Goal: Book appointment/travel/reservation

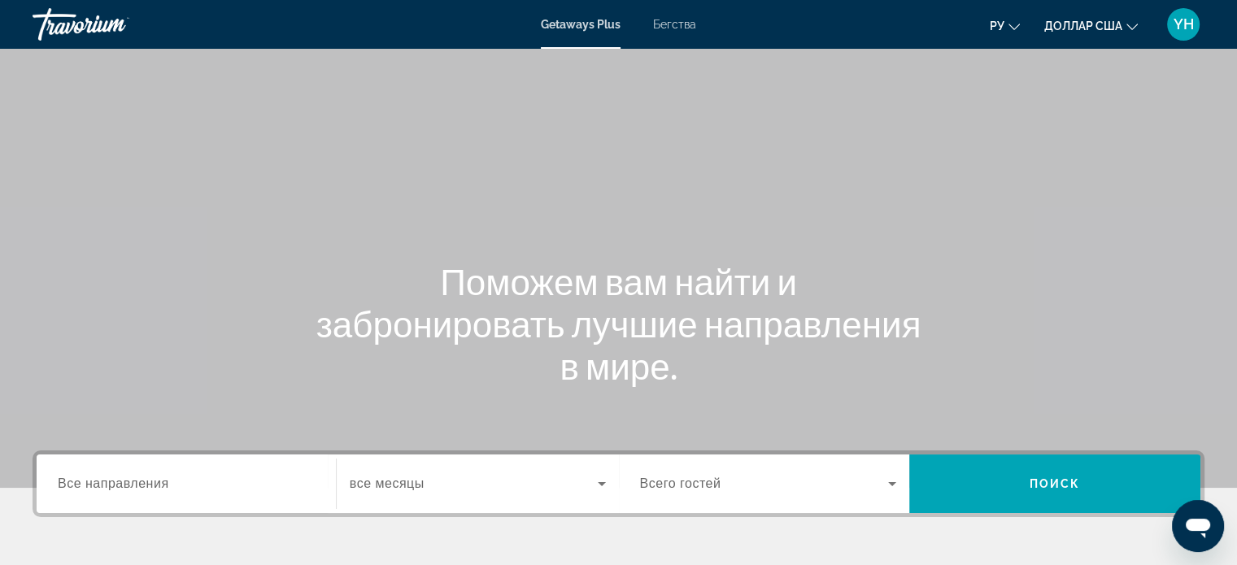
click at [110, 464] on div "Виджет поиска" at bounding box center [186, 484] width 257 height 46
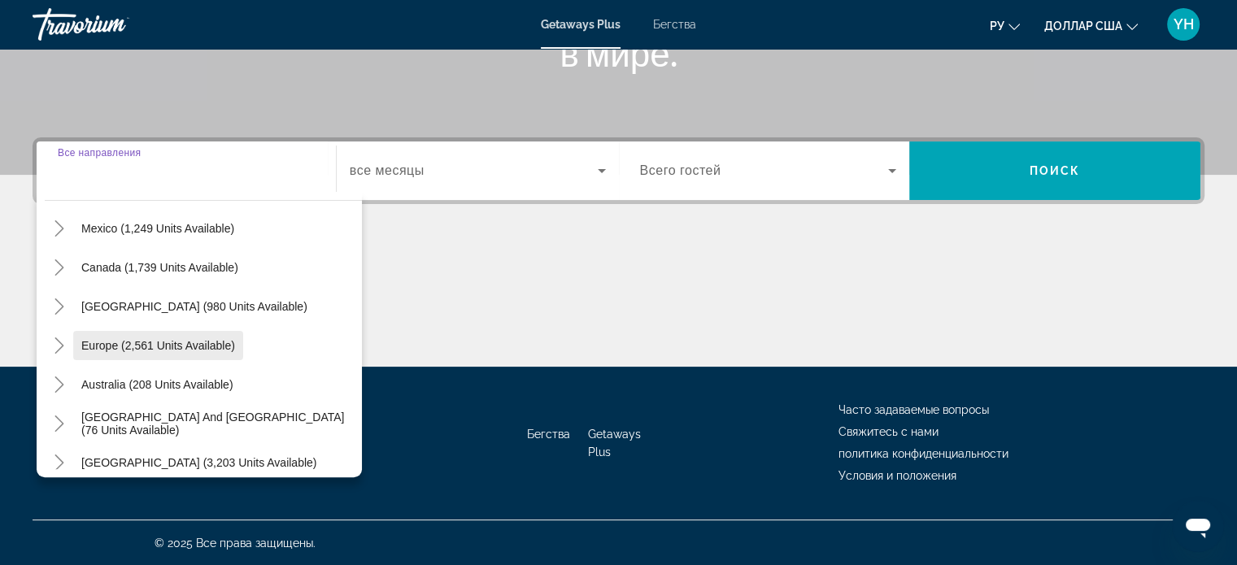
scroll to position [101, 0]
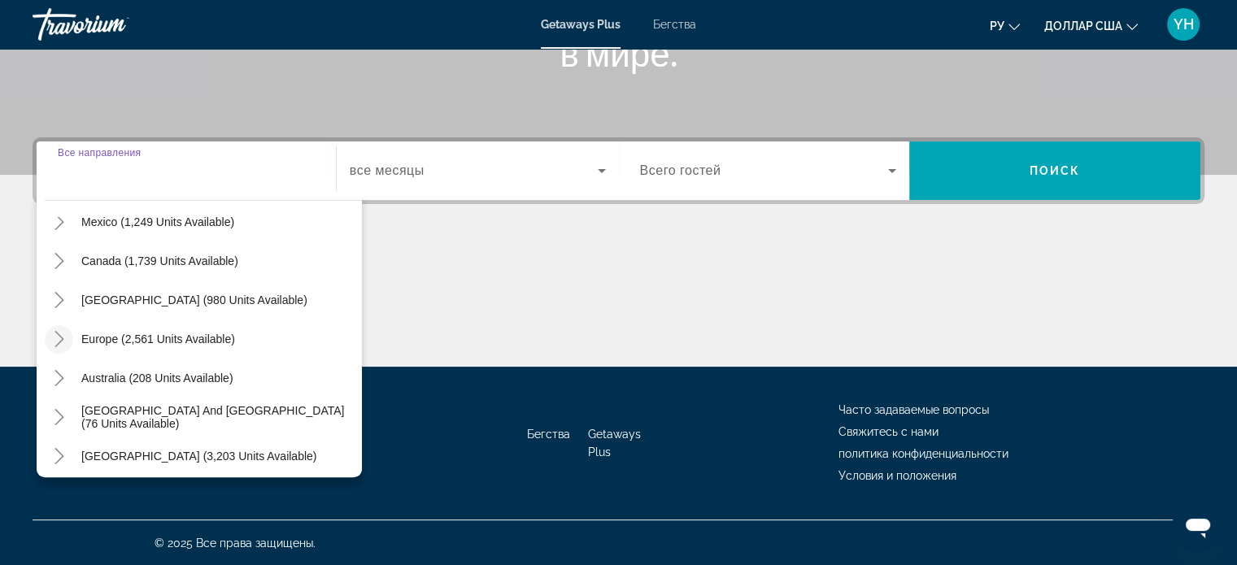
click at [54, 342] on icon "Toggle Europe (2,561 units available)" at bounding box center [59, 339] width 16 height 16
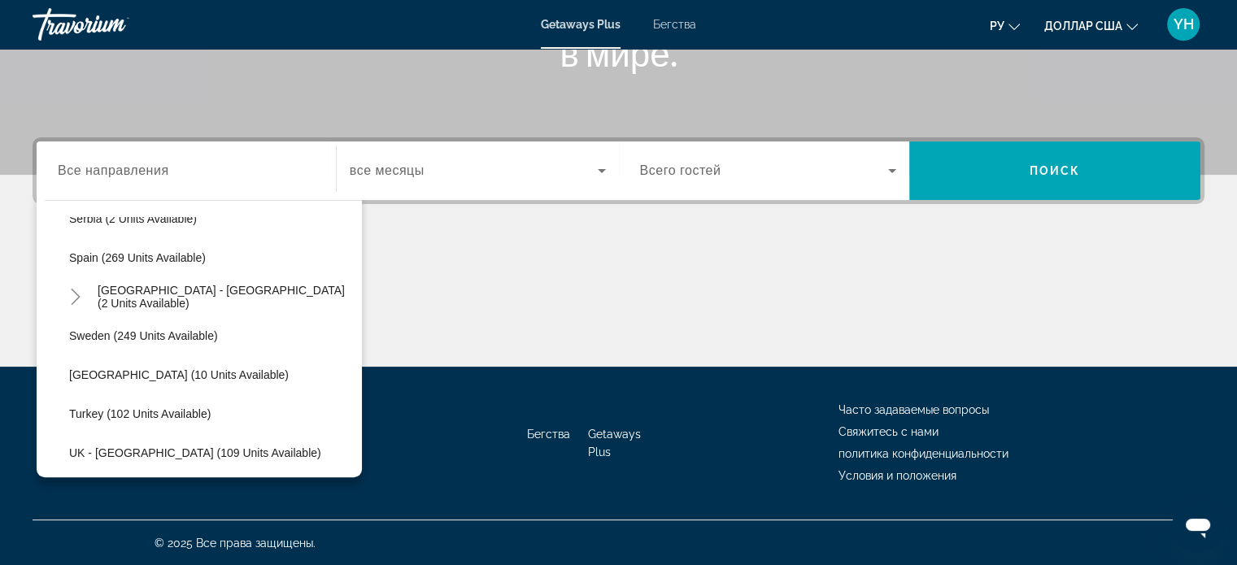
scroll to position [691, 0]
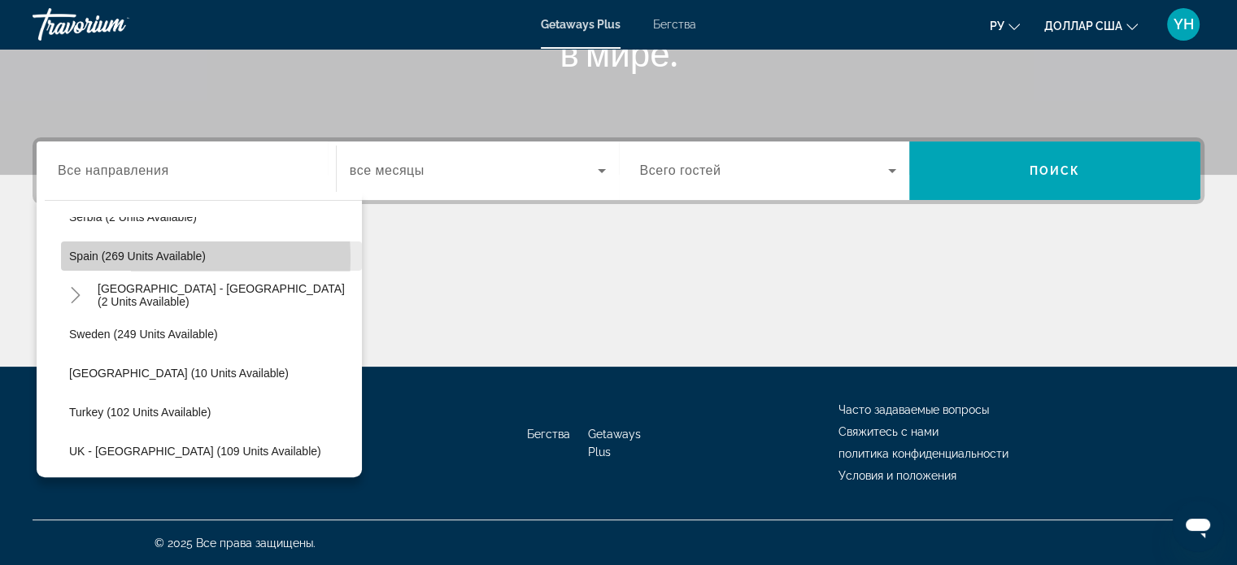
click at [137, 257] on span "Spain (269 units available)" at bounding box center [137, 256] width 137 height 13
type input "**********"
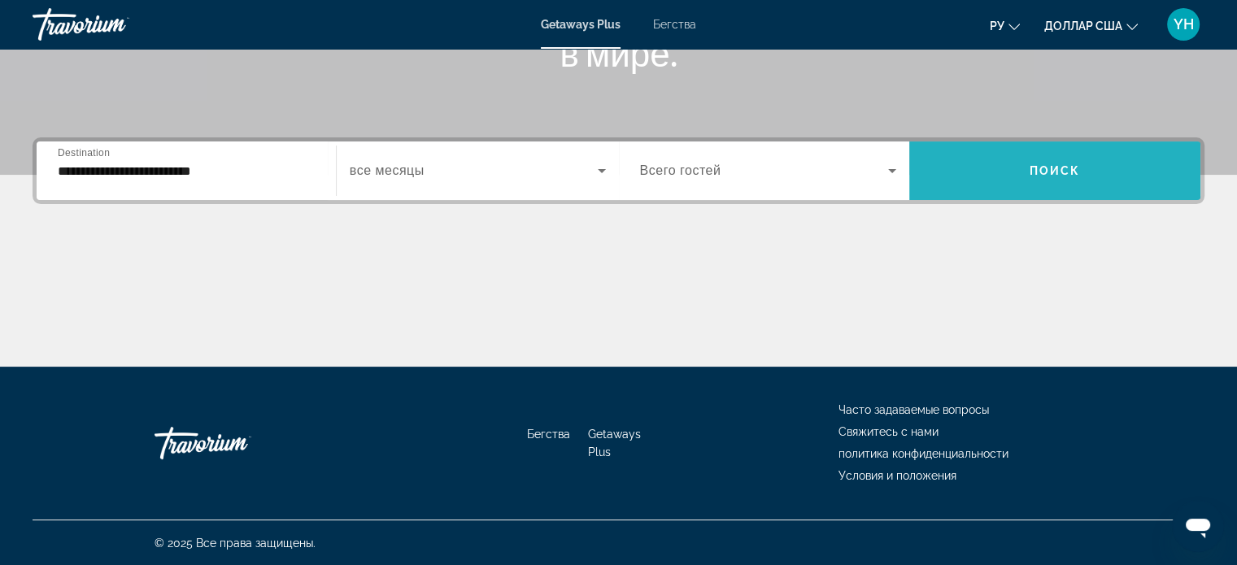
click at [1035, 164] on span "Поиск" at bounding box center [1055, 170] width 51 height 13
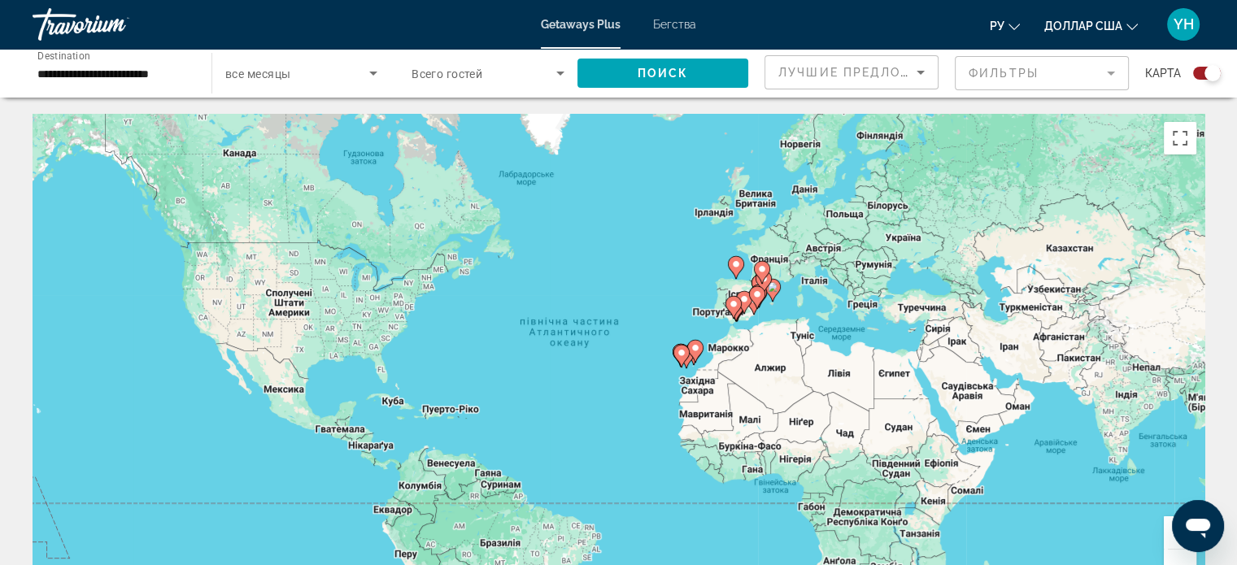
click at [1212, 81] on div "Search widget" at bounding box center [1212, 73] width 16 height 16
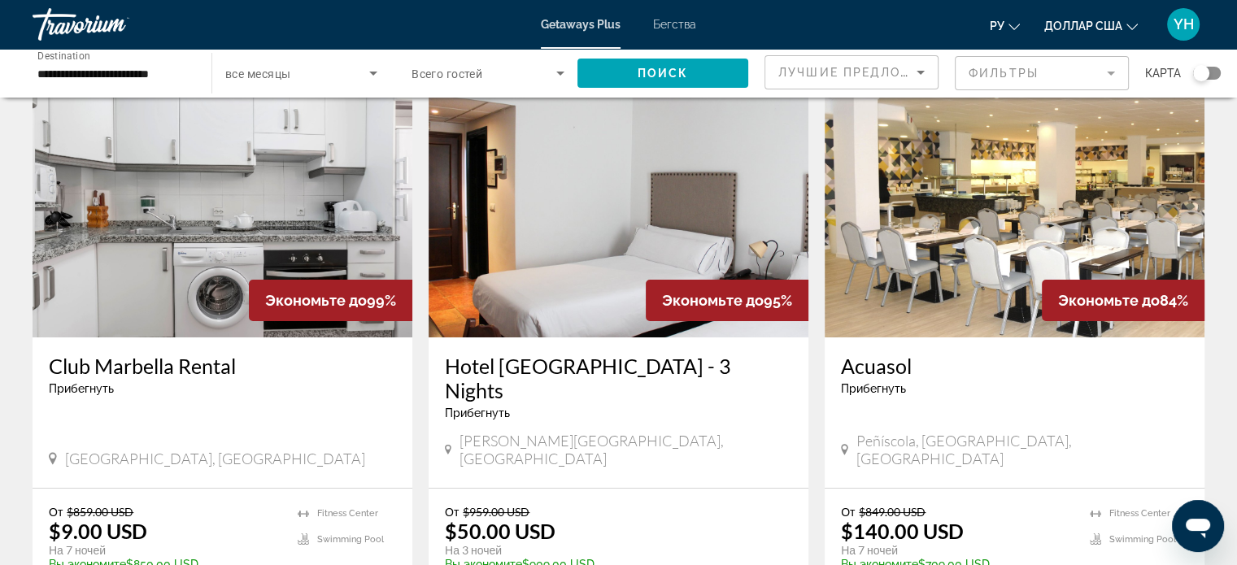
scroll to position [81, 0]
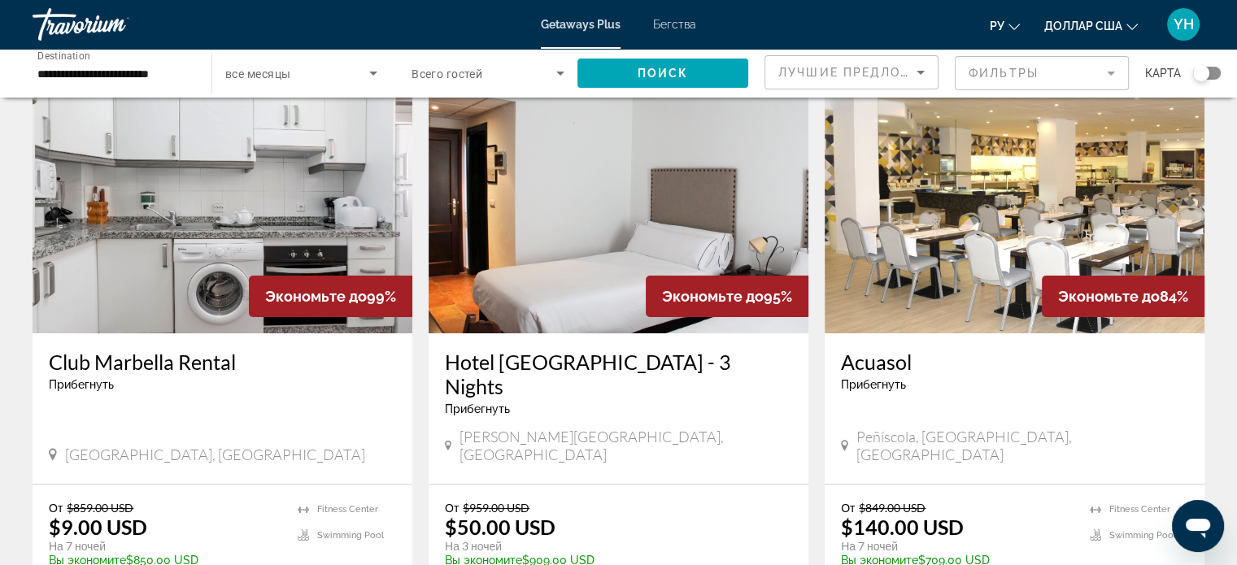
click at [590, 231] on img "Основное содержание" at bounding box center [619, 203] width 380 height 260
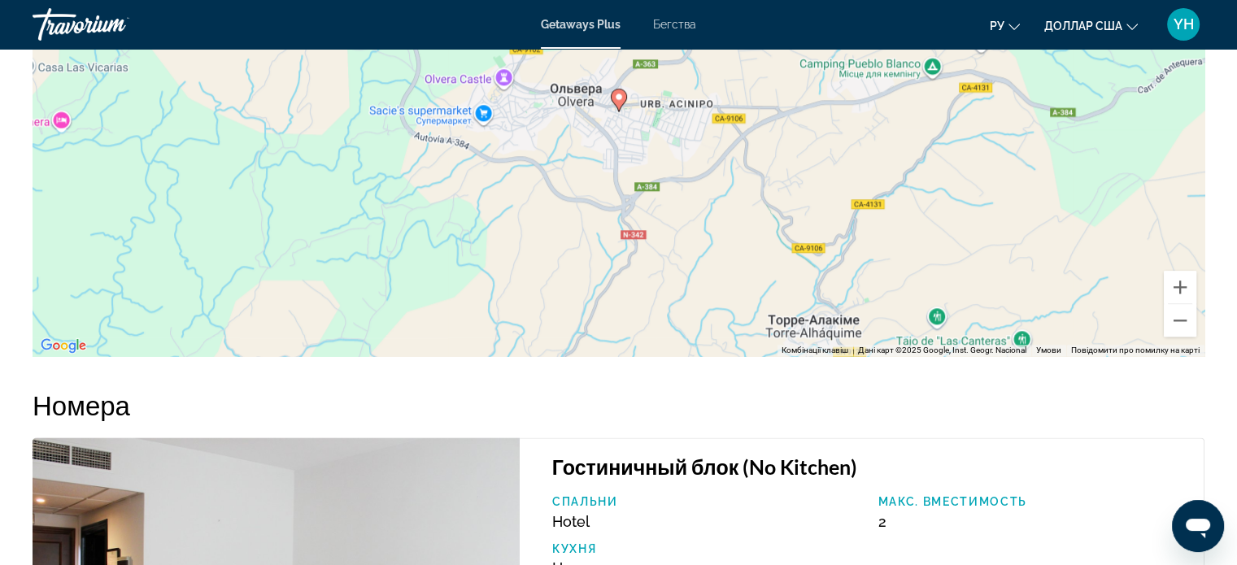
scroll to position [1910, 0]
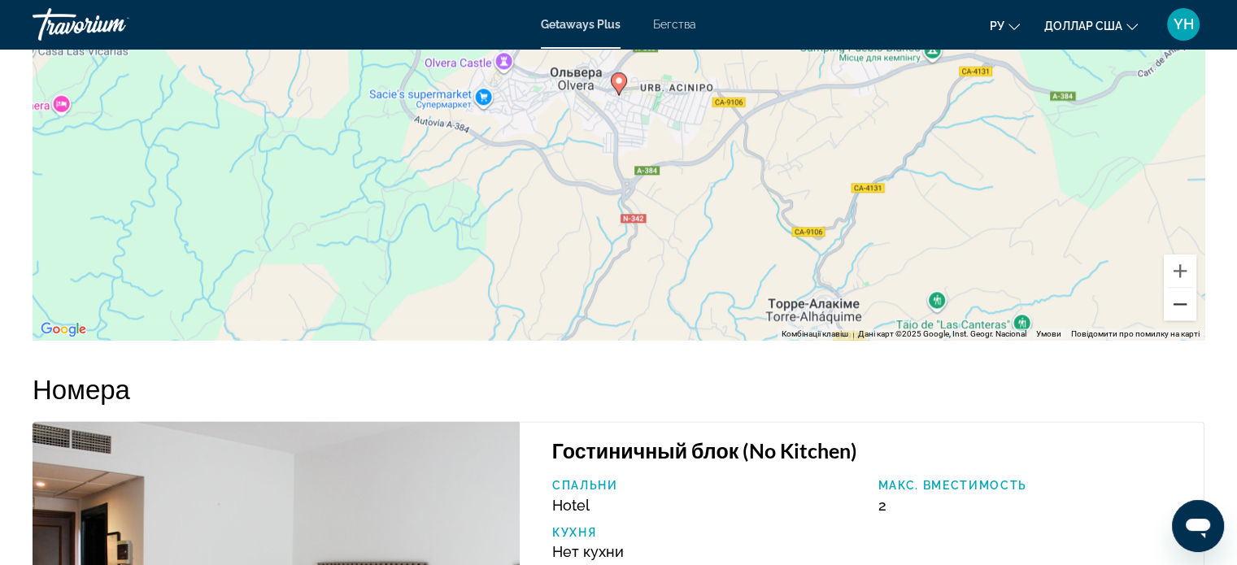
click at [1177, 288] on button "Зменшити" at bounding box center [1180, 304] width 33 height 33
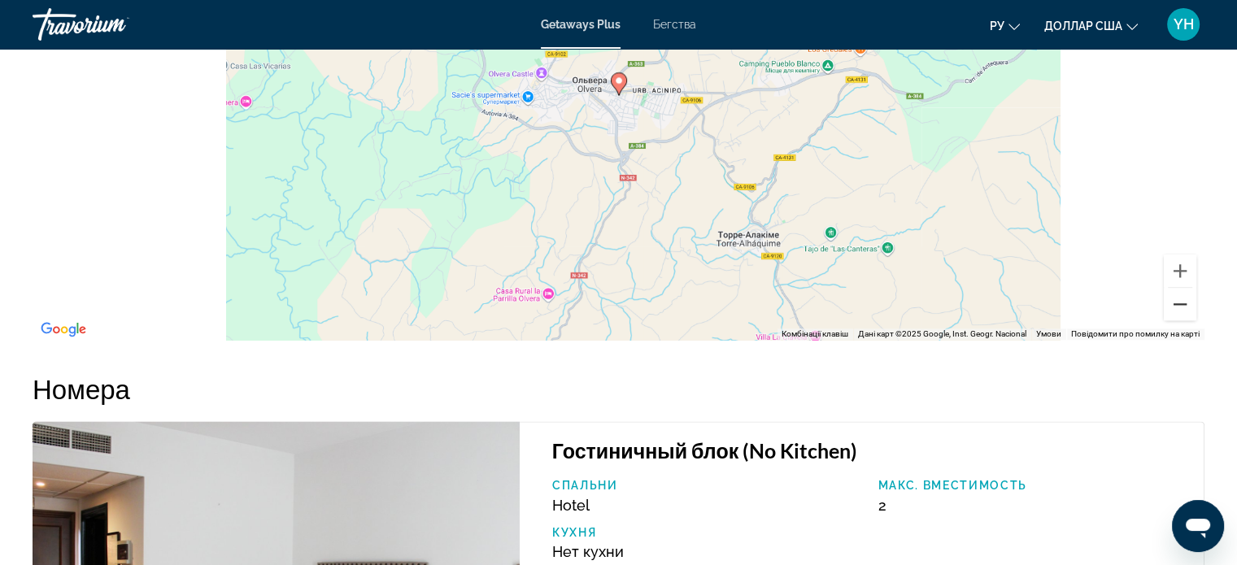
click at [1177, 288] on button "Зменшити" at bounding box center [1180, 304] width 33 height 33
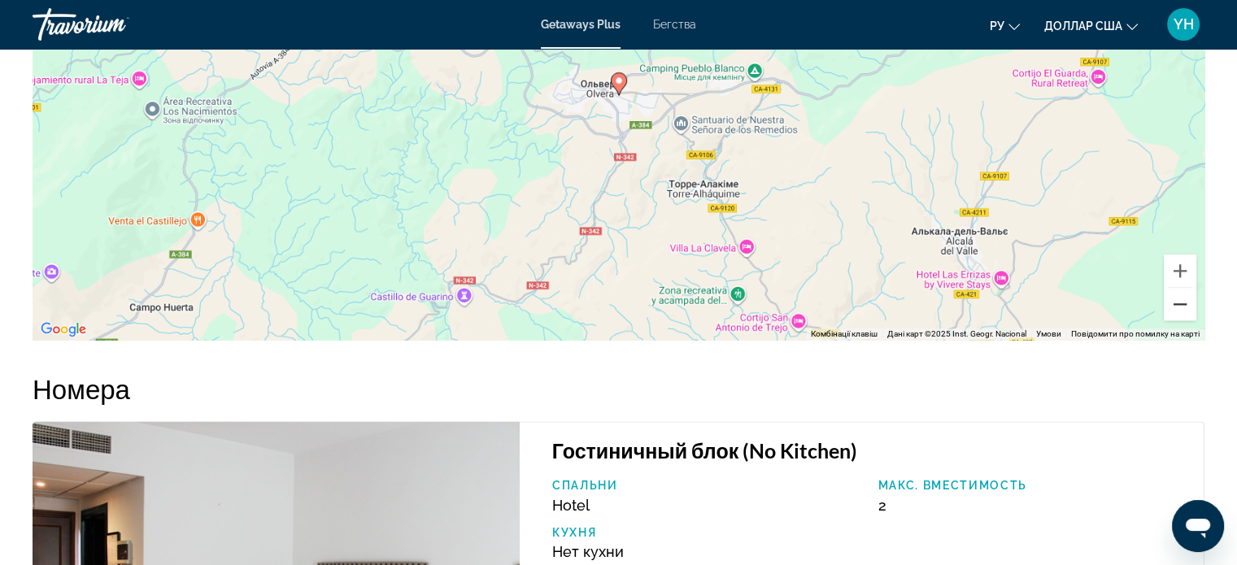
click at [1177, 288] on button "Зменшити" at bounding box center [1180, 304] width 33 height 33
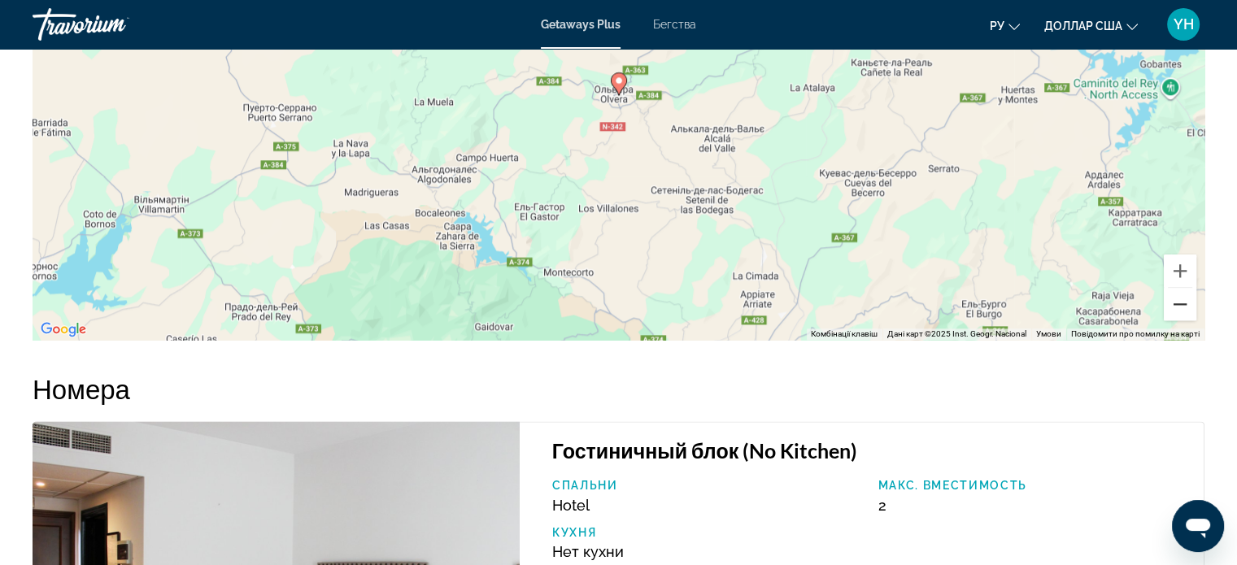
click at [1177, 288] on button "Зменшити" at bounding box center [1180, 304] width 33 height 33
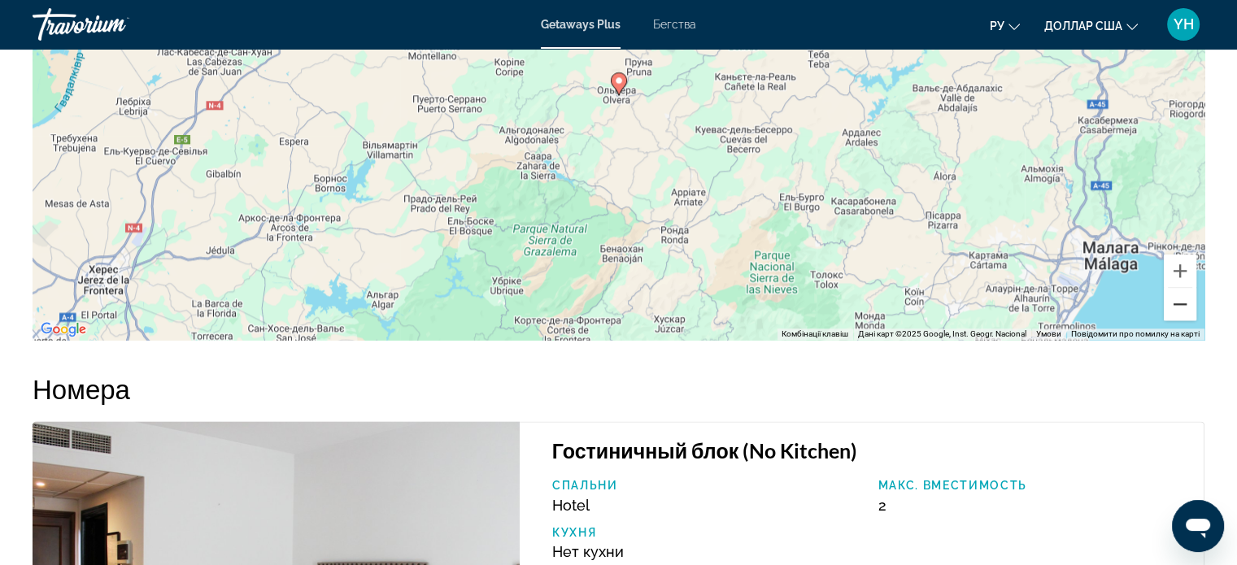
click at [1177, 288] on button "Зменшити" at bounding box center [1180, 304] width 33 height 33
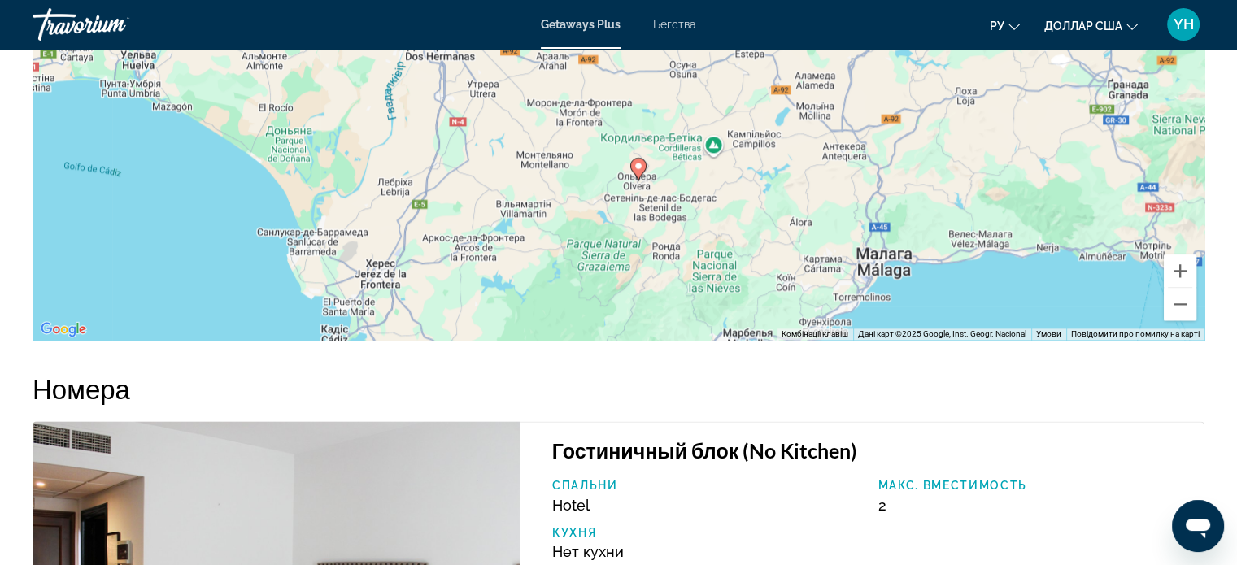
drag, startPoint x: 718, startPoint y: 104, endPoint x: 738, endPoint y: 192, distance: 90.0
click at [738, 192] on div "Увімкніть режим перетягування за допомогою клавіатури, натиснувши Alt + Enter. …" at bounding box center [619, 96] width 1172 height 488
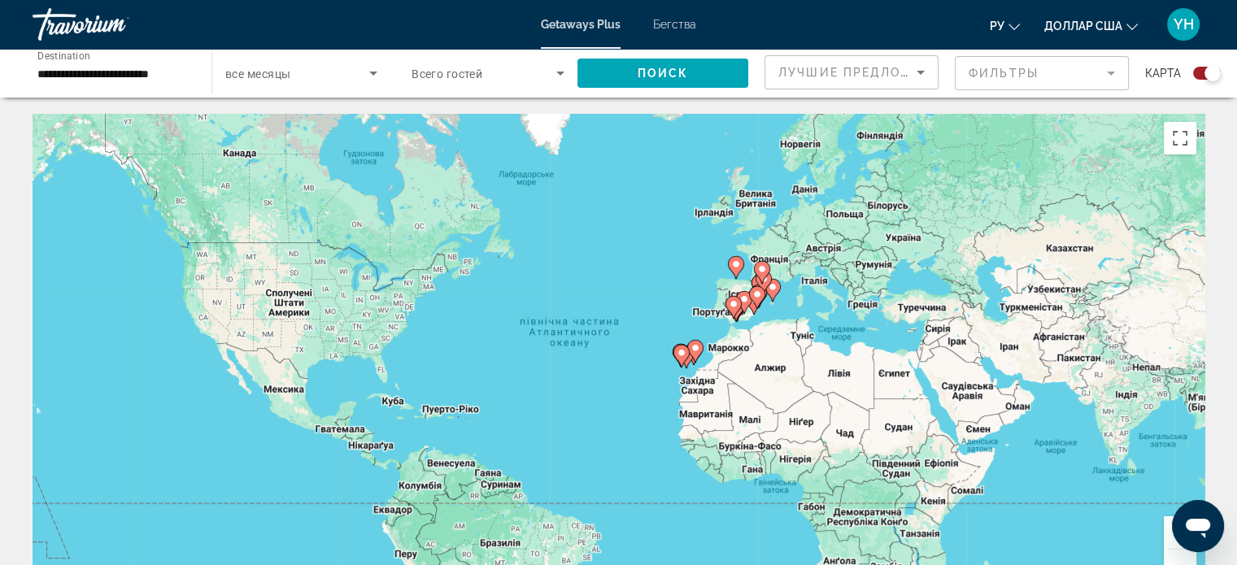
drag, startPoint x: 1210, startPoint y: 72, endPoint x: 1202, endPoint y: 74, distance: 8.5
click at [1206, 74] on div "Search widget" at bounding box center [1212, 73] width 16 height 16
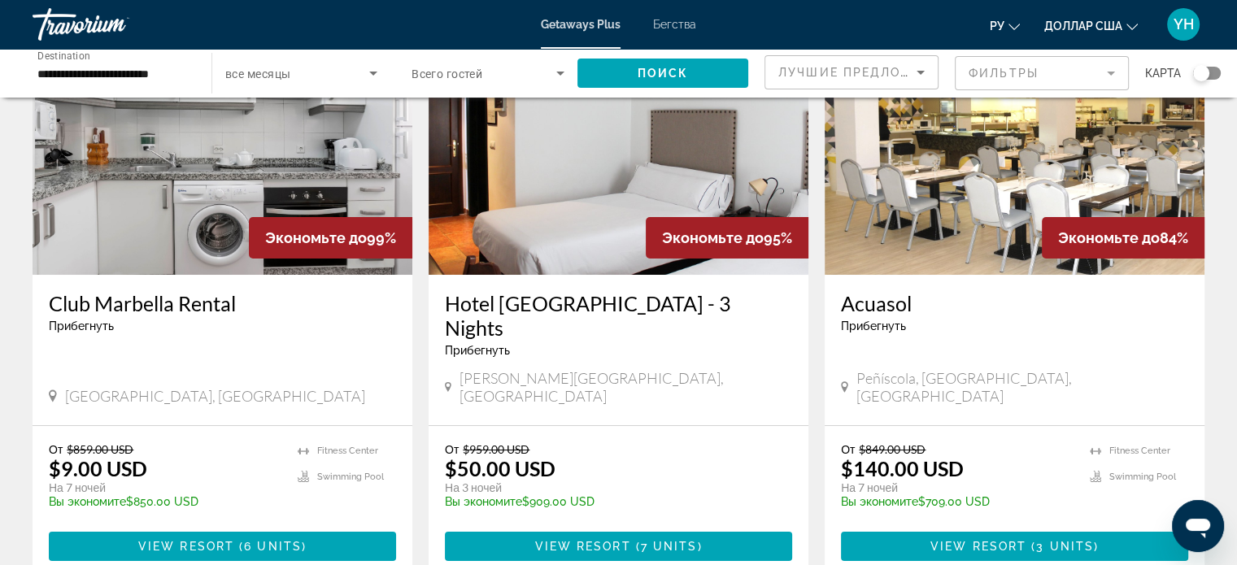
scroll to position [163, 0]
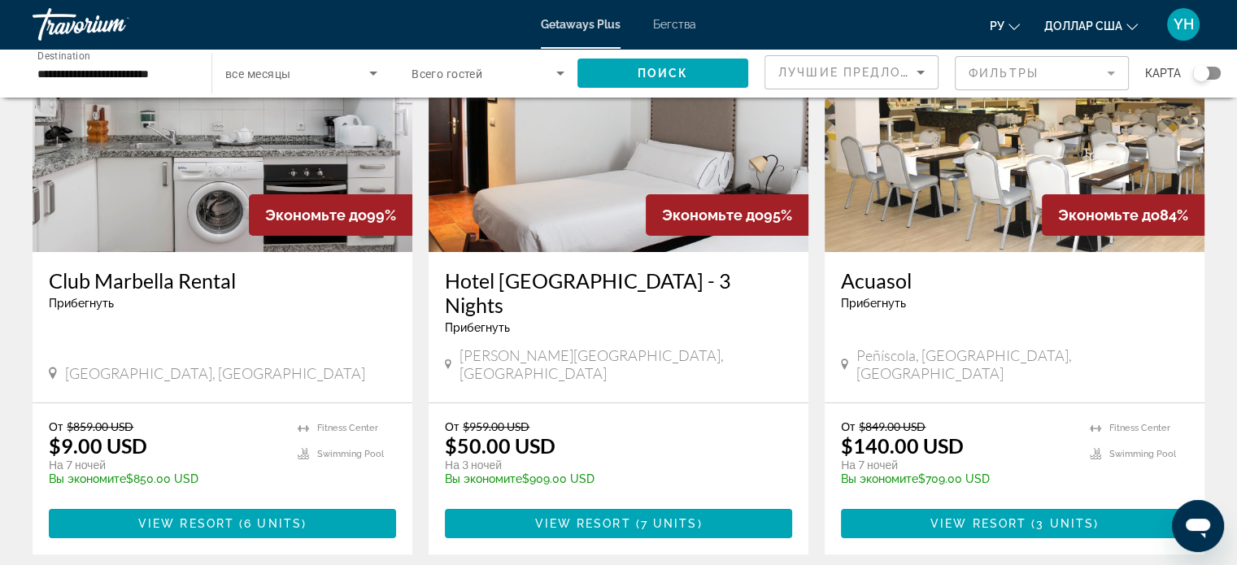
click at [961, 175] on img "Основное содержание" at bounding box center [1015, 122] width 380 height 260
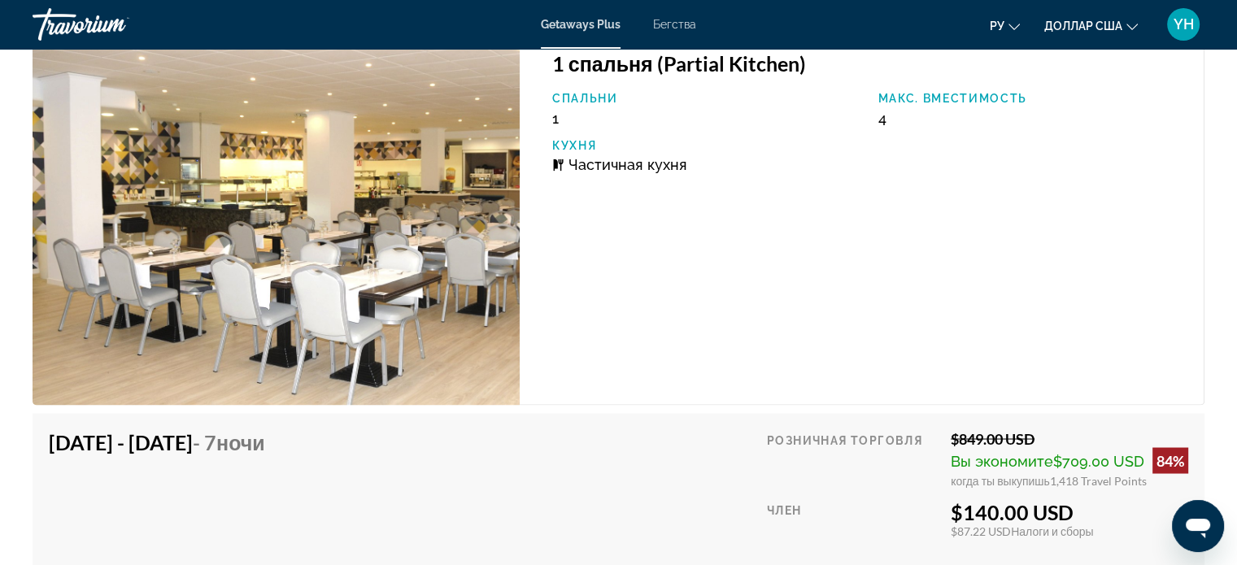
scroll to position [2847, 0]
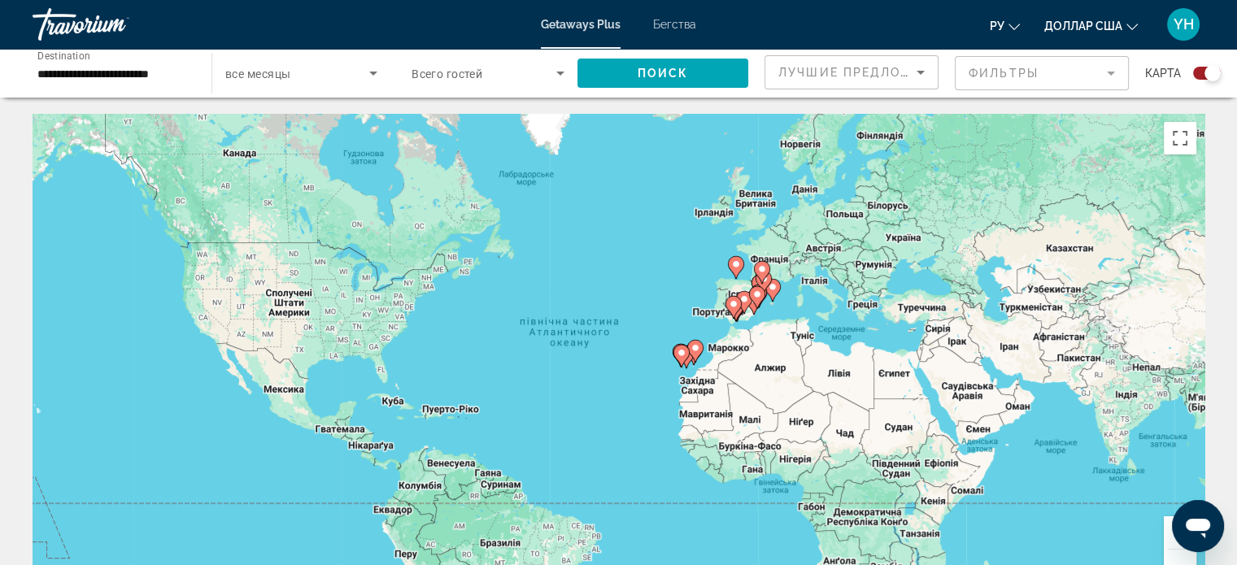
click at [1217, 76] on div "Search widget" at bounding box center [1212, 73] width 16 height 16
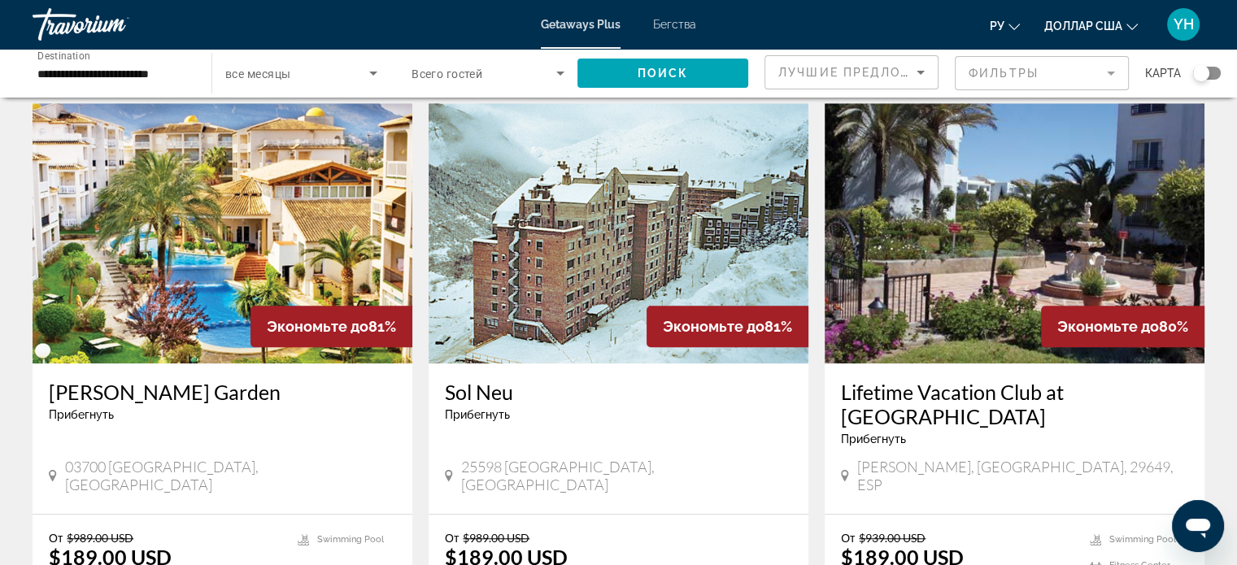
scroll to position [1220, 0]
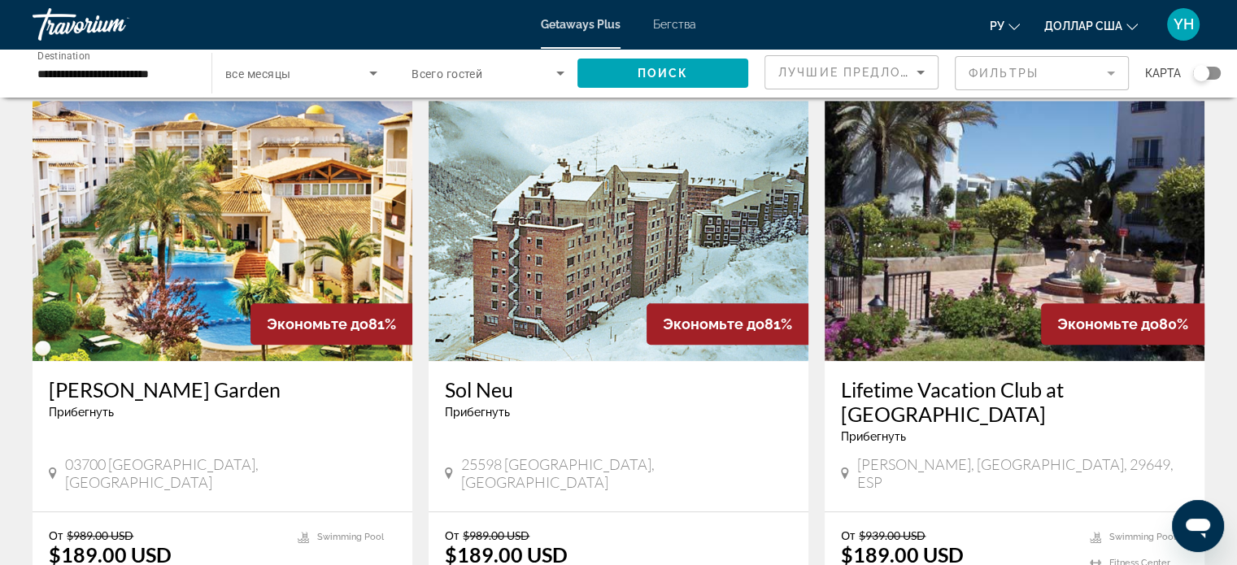
click at [237, 163] on img "Основное содержание" at bounding box center [223, 231] width 380 height 260
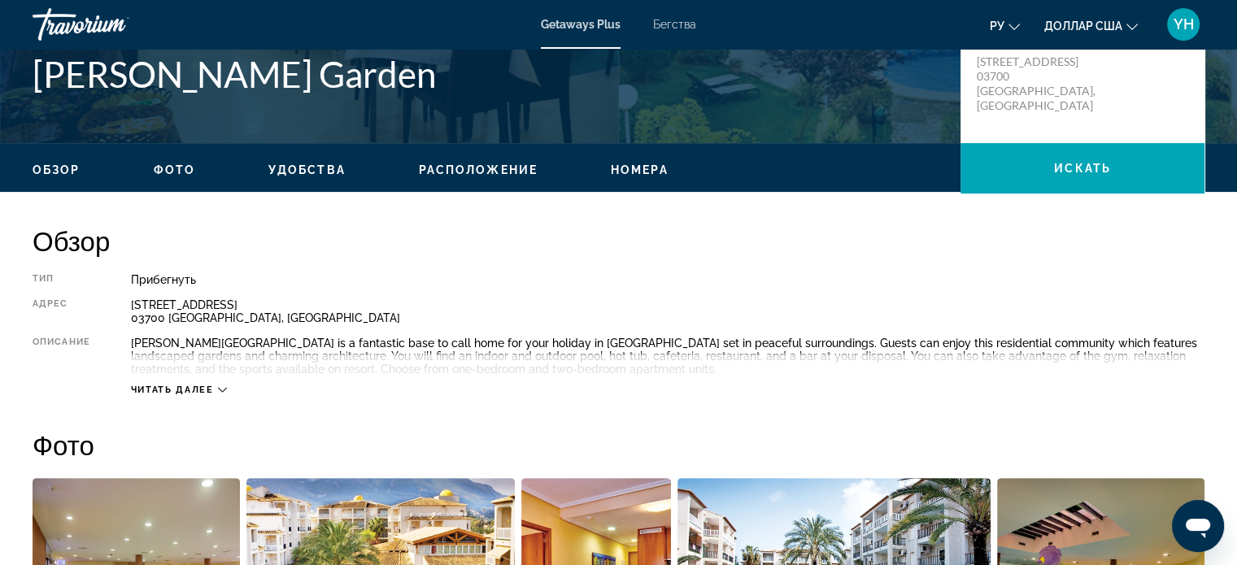
scroll to position [488, 0]
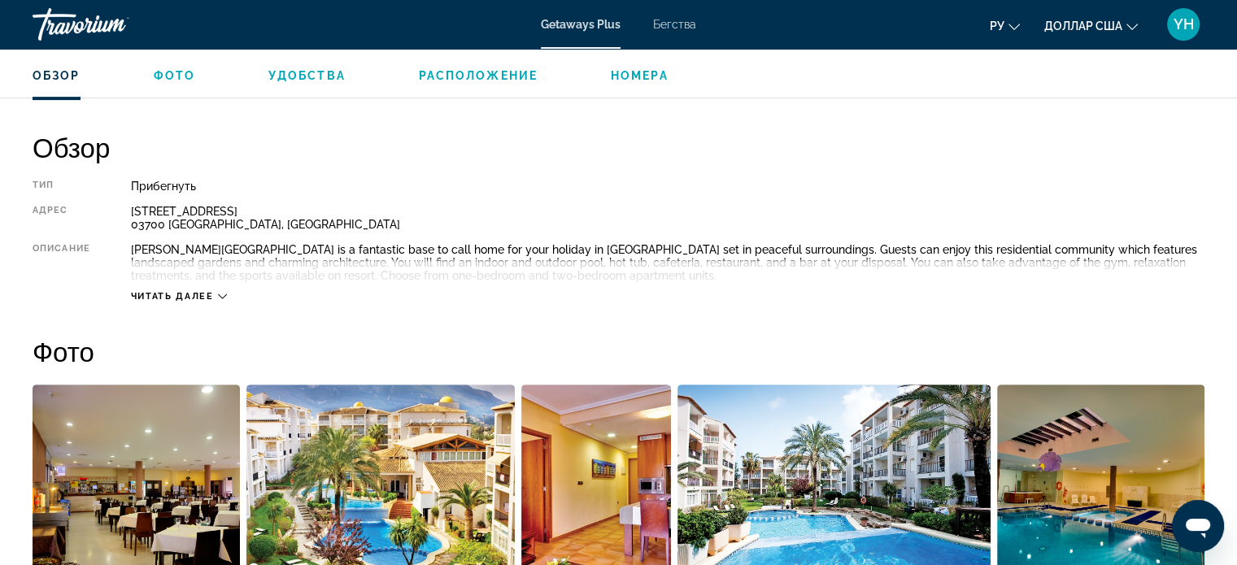
click at [227, 295] on icon "Основное содержание" at bounding box center [222, 296] width 9 height 9
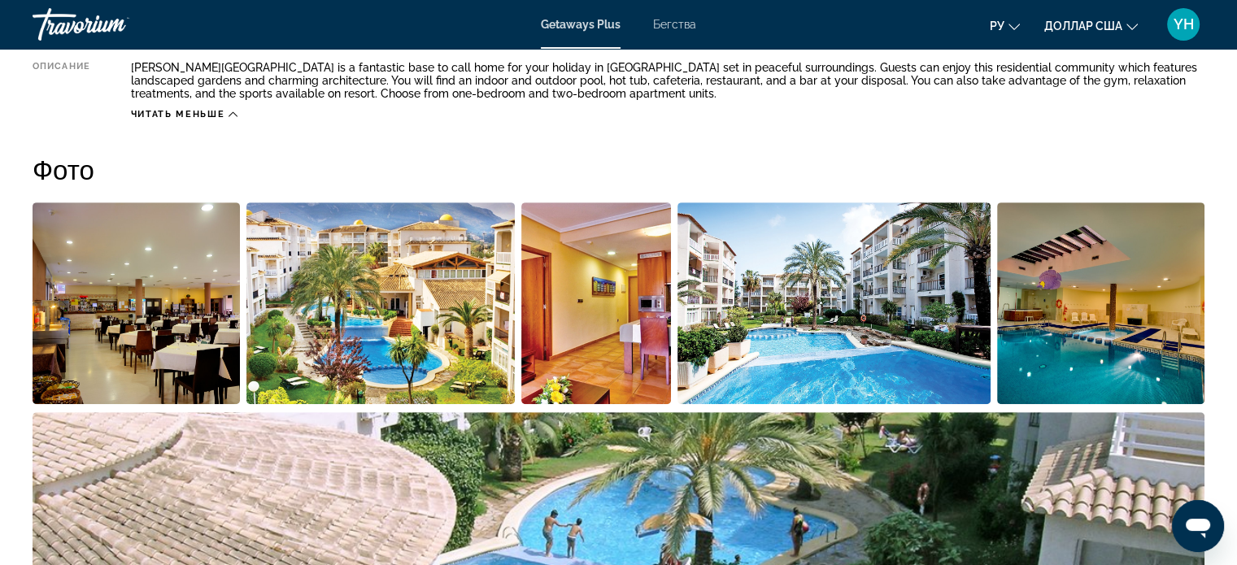
scroll to position [569, 0]
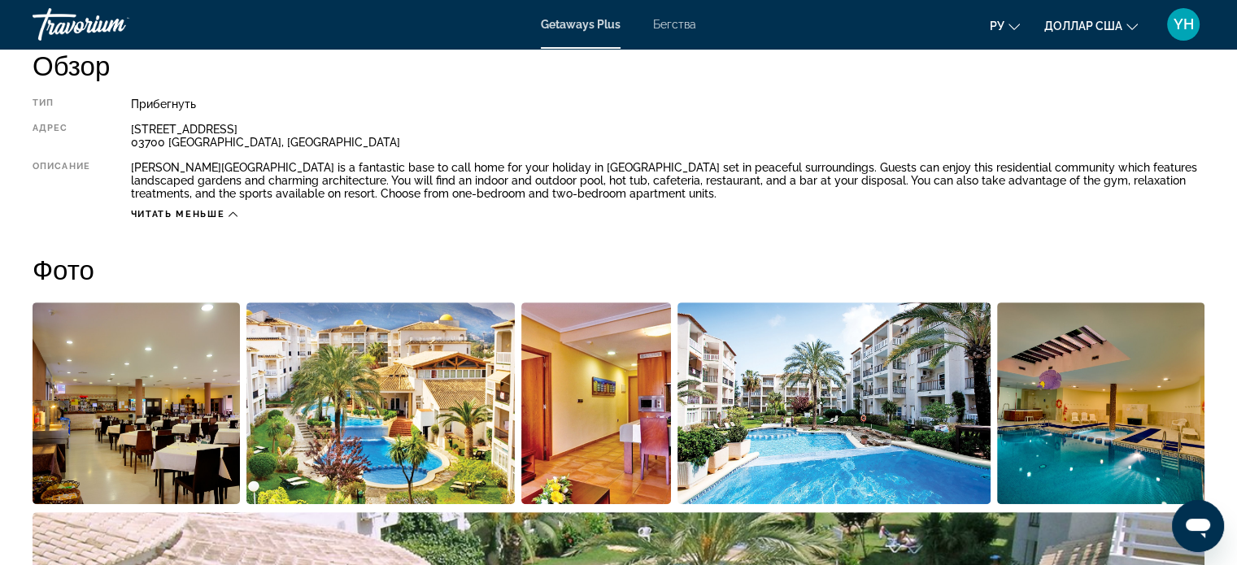
click at [686, 22] on font "Бегства" at bounding box center [674, 24] width 43 height 13
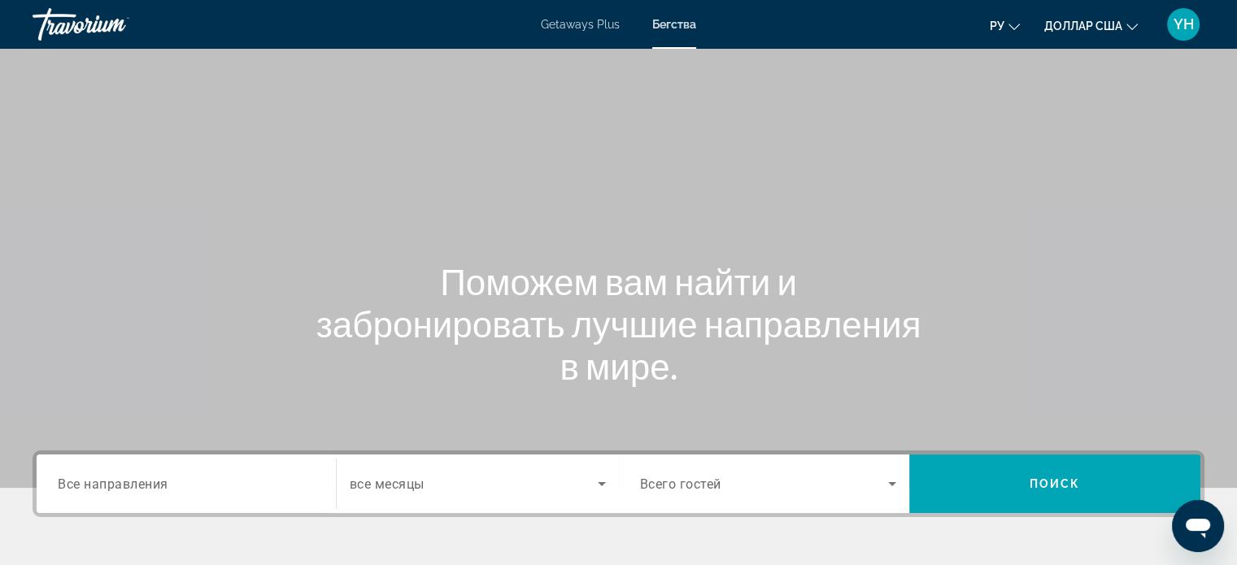
click at [83, 470] on div "Search widget" at bounding box center [186, 484] width 257 height 46
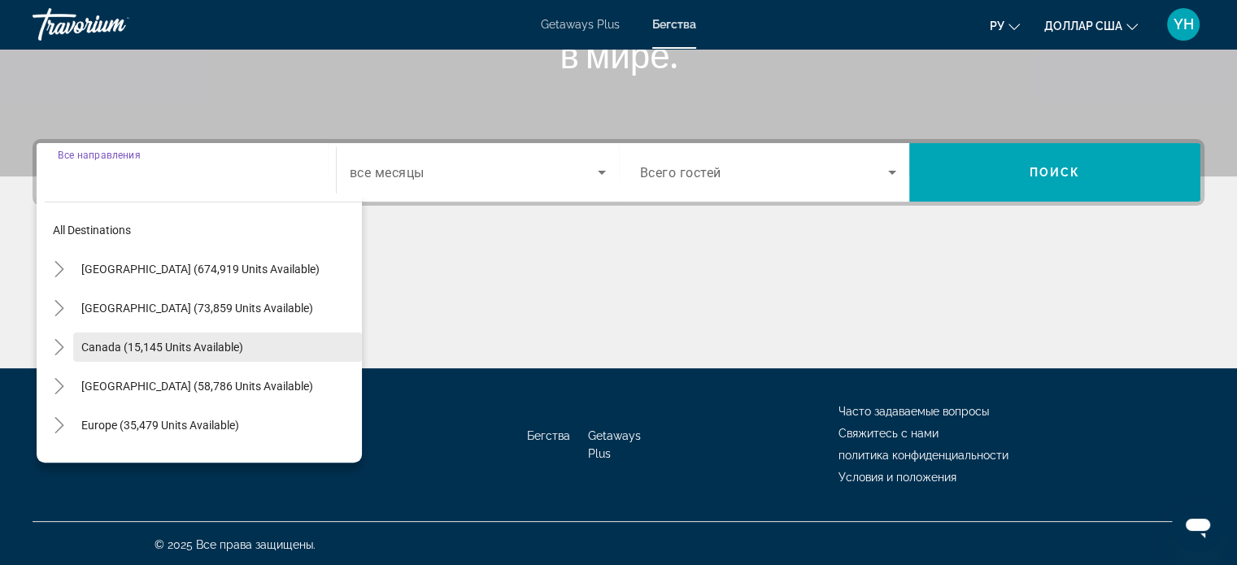
scroll to position [313, 0]
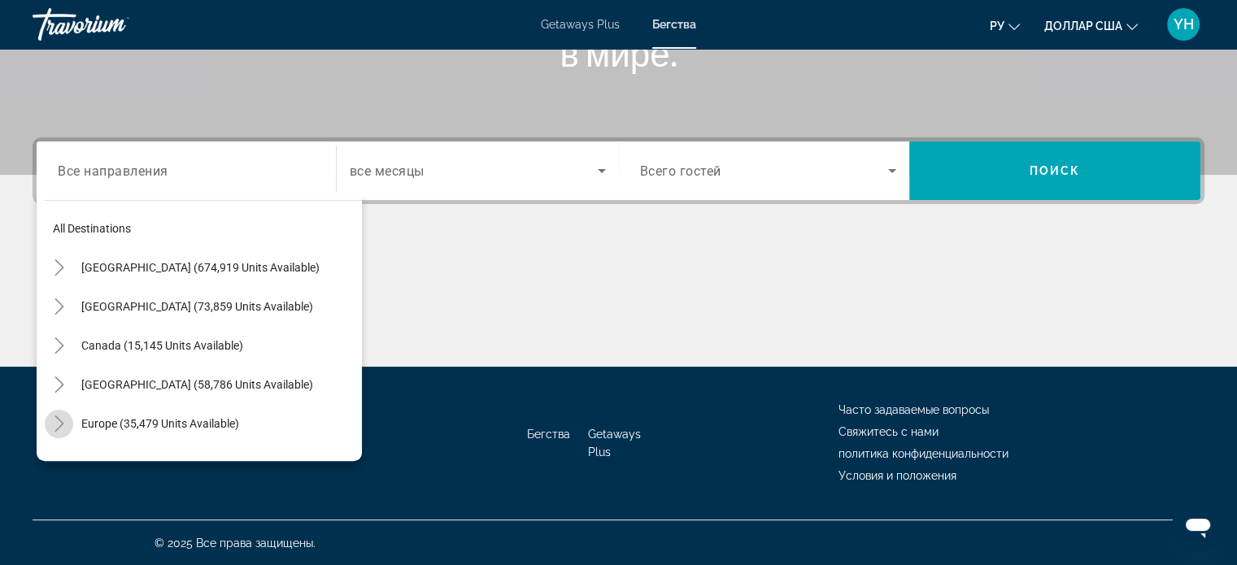
click at [63, 422] on icon "Toggle Europe (35,479 units available)" at bounding box center [59, 424] width 16 height 16
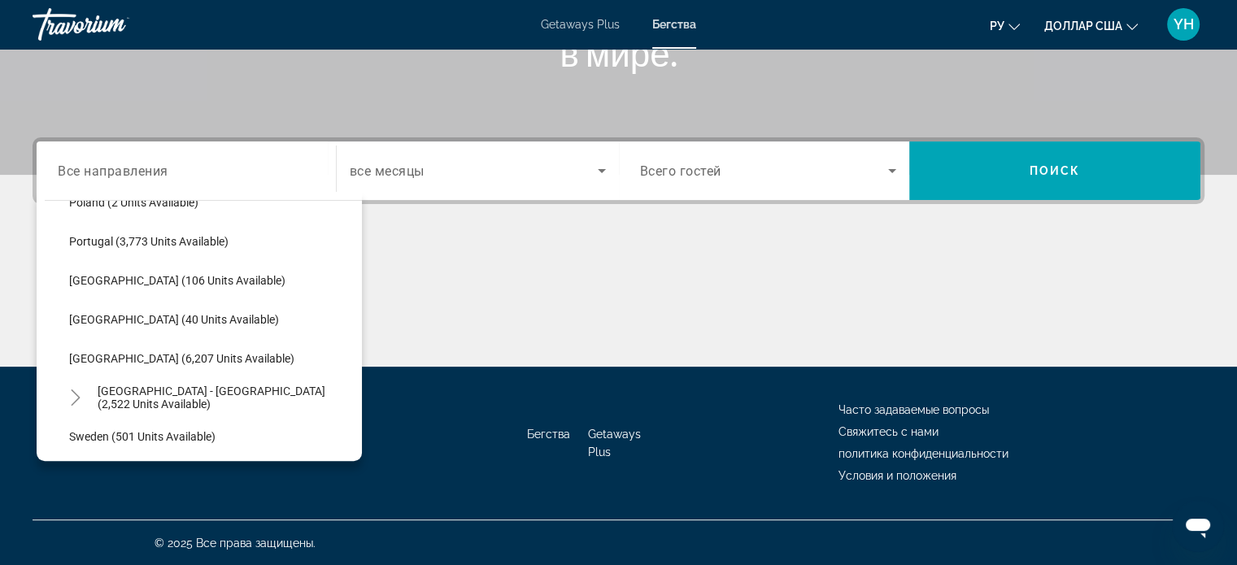
scroll to position [773, 0]
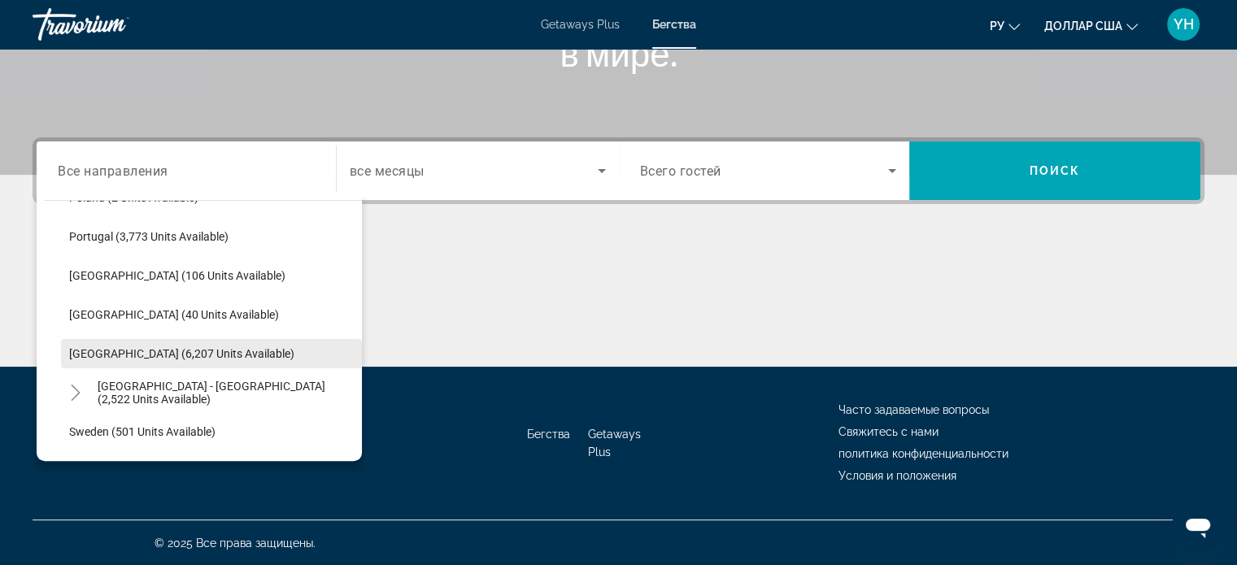
click at [111, 354] on span "[GEOGRAPHIC_DATA] (6,207 units available)" at bounding box center [181, 353] width 225 height 13
type input "**********"
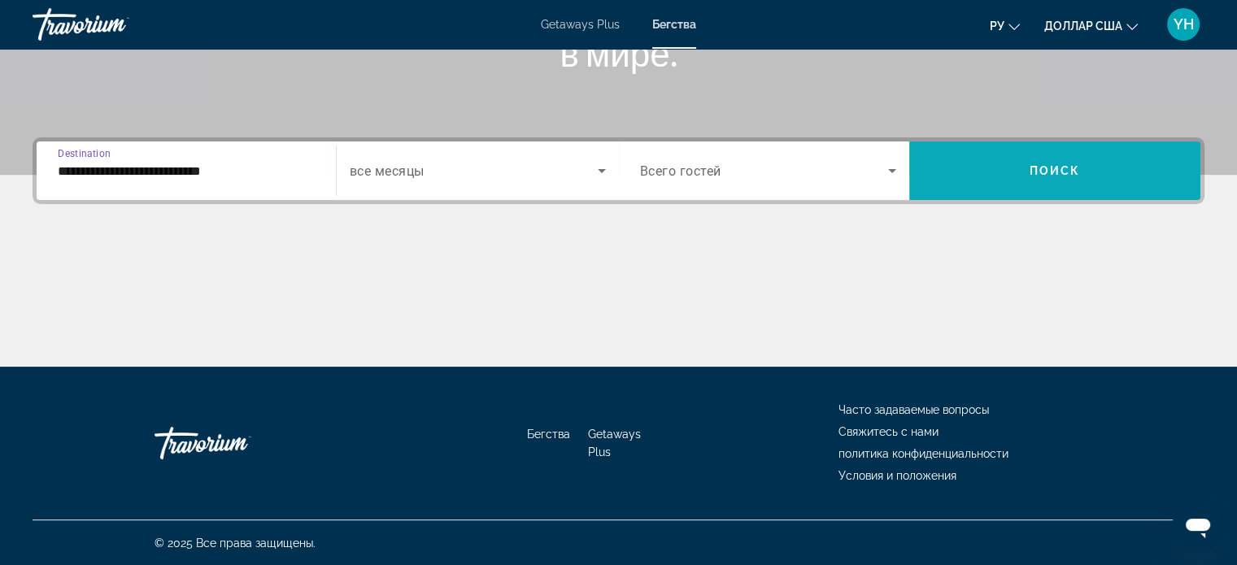
click at [1017, 171] on span "Search widget" at bounding box center [1054, 170] width 291 height 39
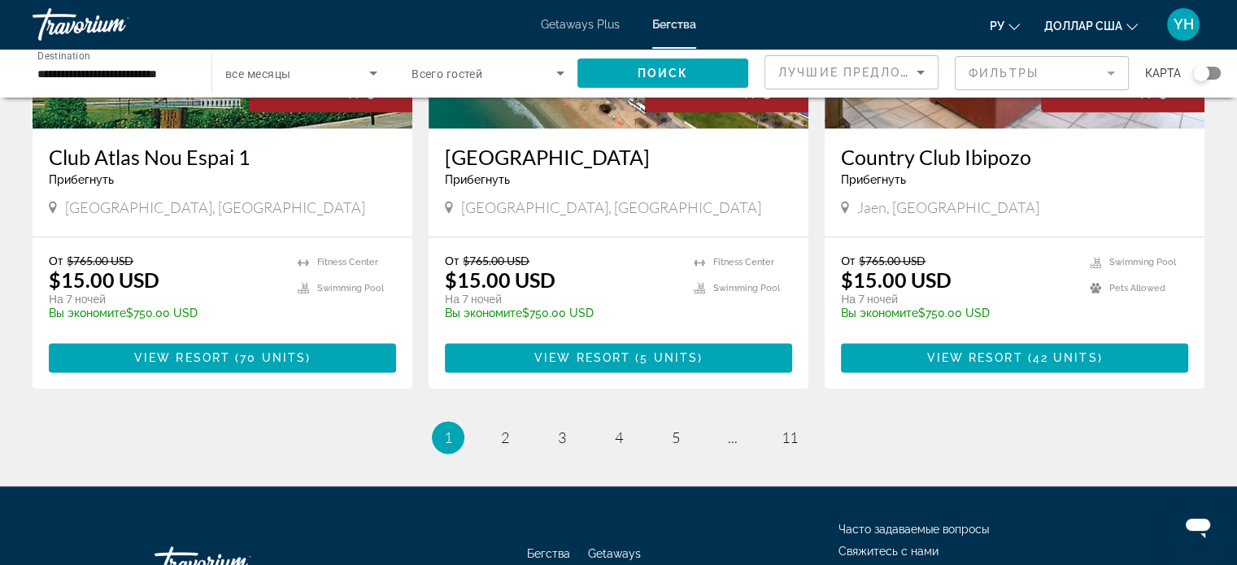
scroll to position [2033, 0]
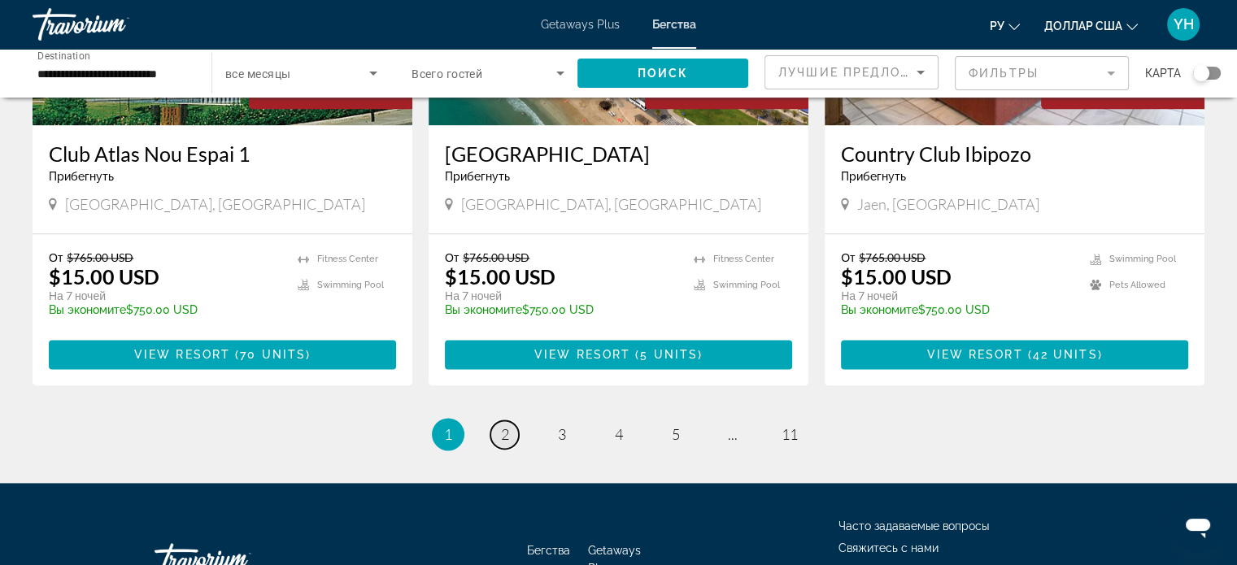
click at [512, 420] on link "page 2" at bounding box center [504, 434] width 28 height 28
